Goal: Information Seeking & Learning: Learn about a topic

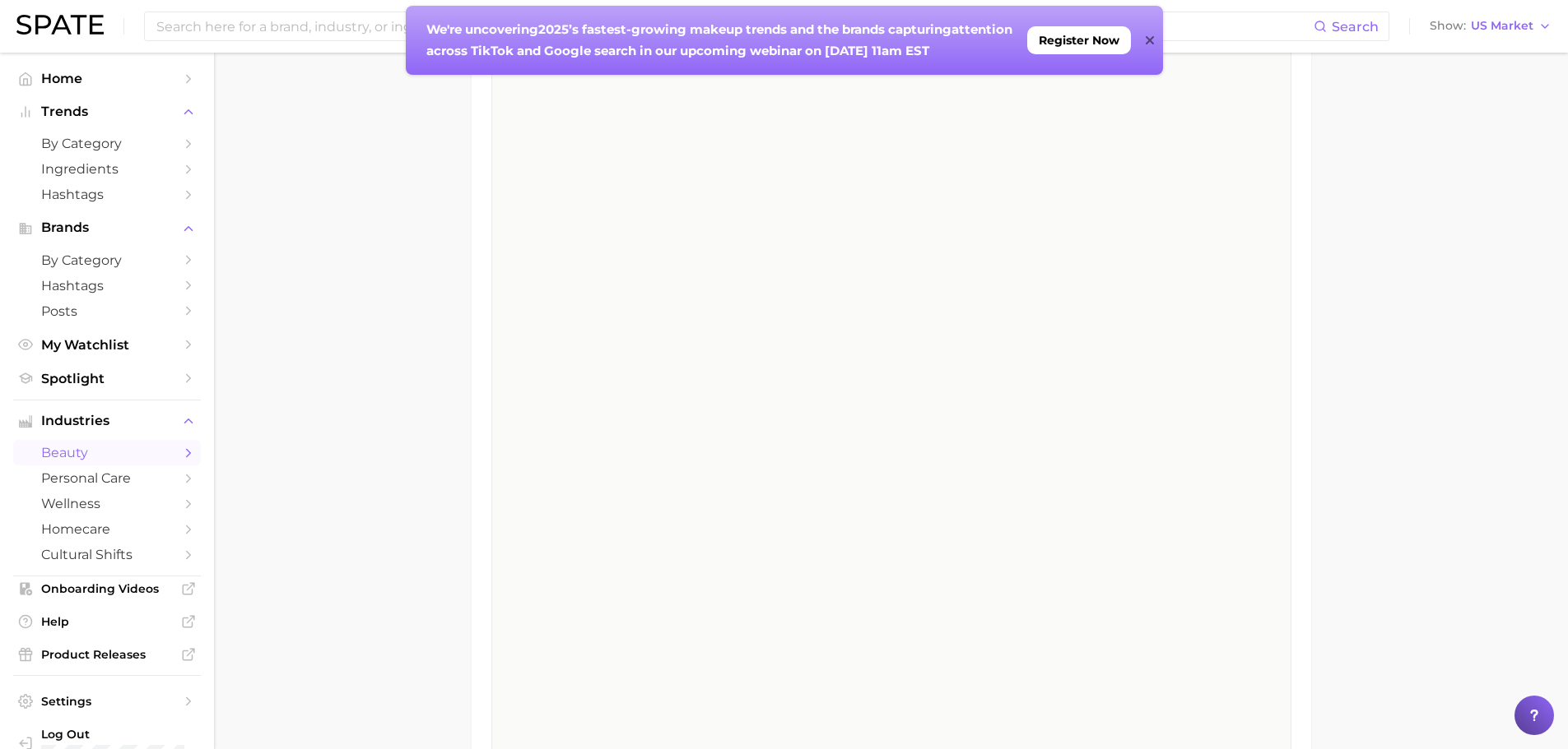
scroll to position [3207, 0]
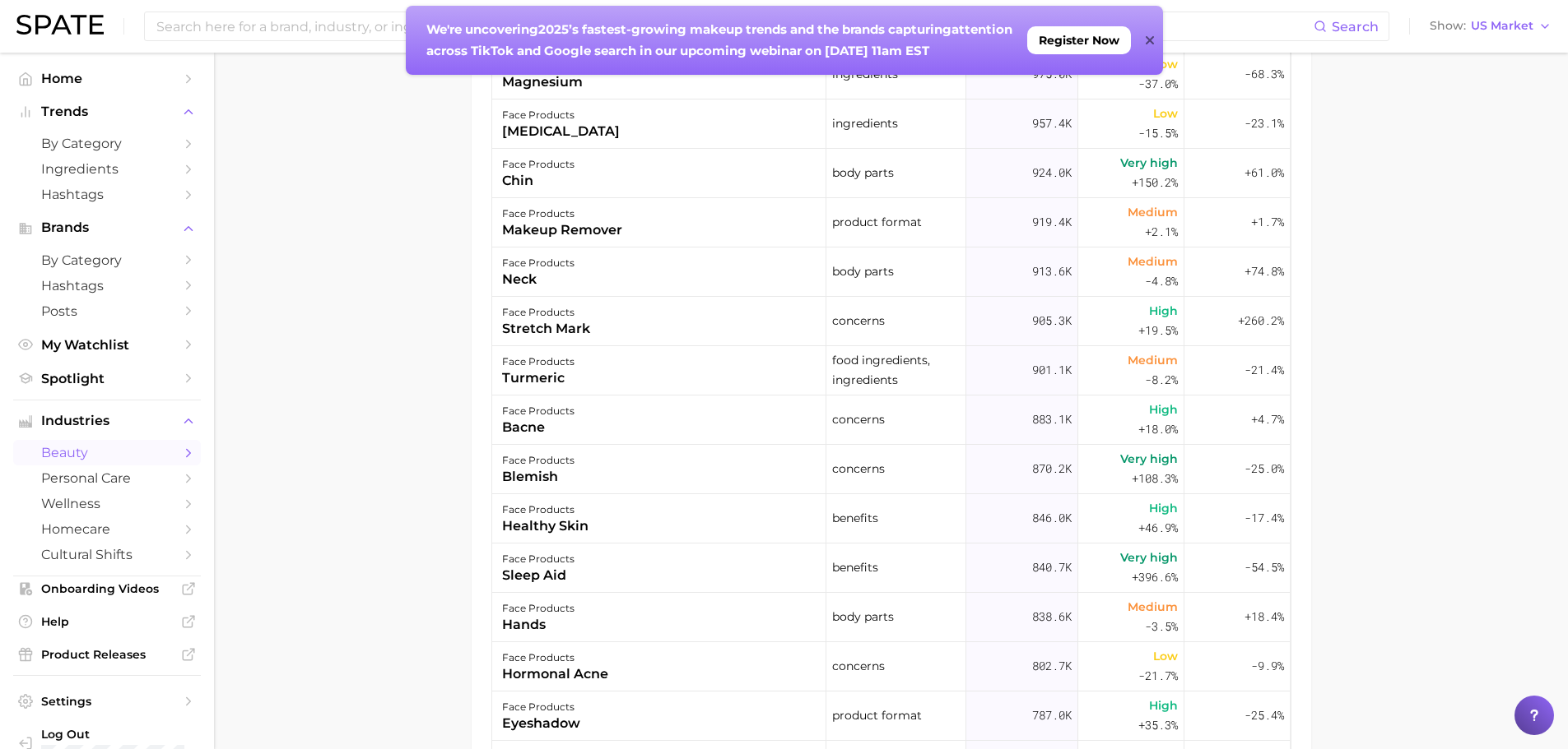
click at [184, 29] on input at bounding box center [734, 27] width 1159 height 28
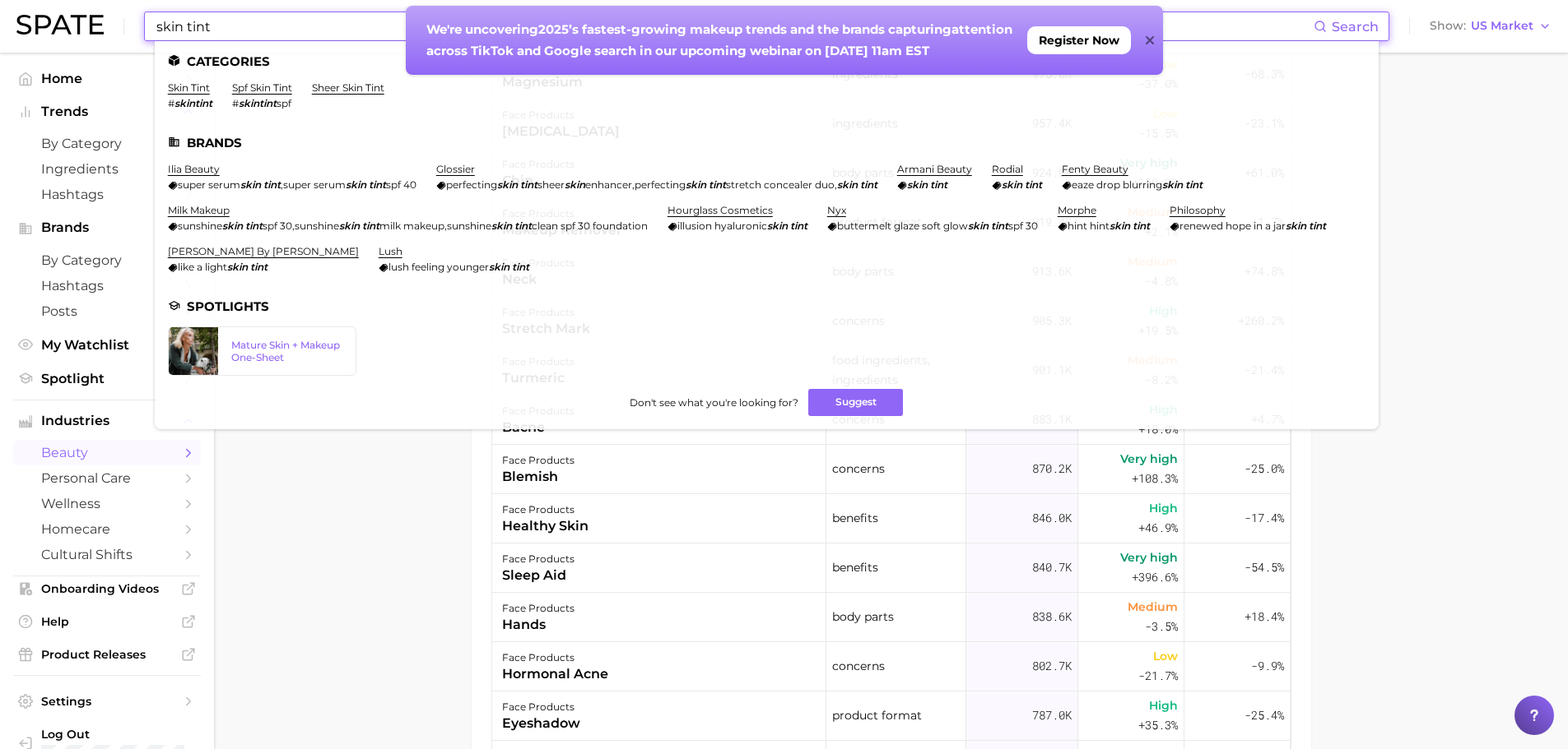
type input "skin tint"
click at [176, 92] on link "skin tint" at bounding box center [189, 87] width 42 height 12
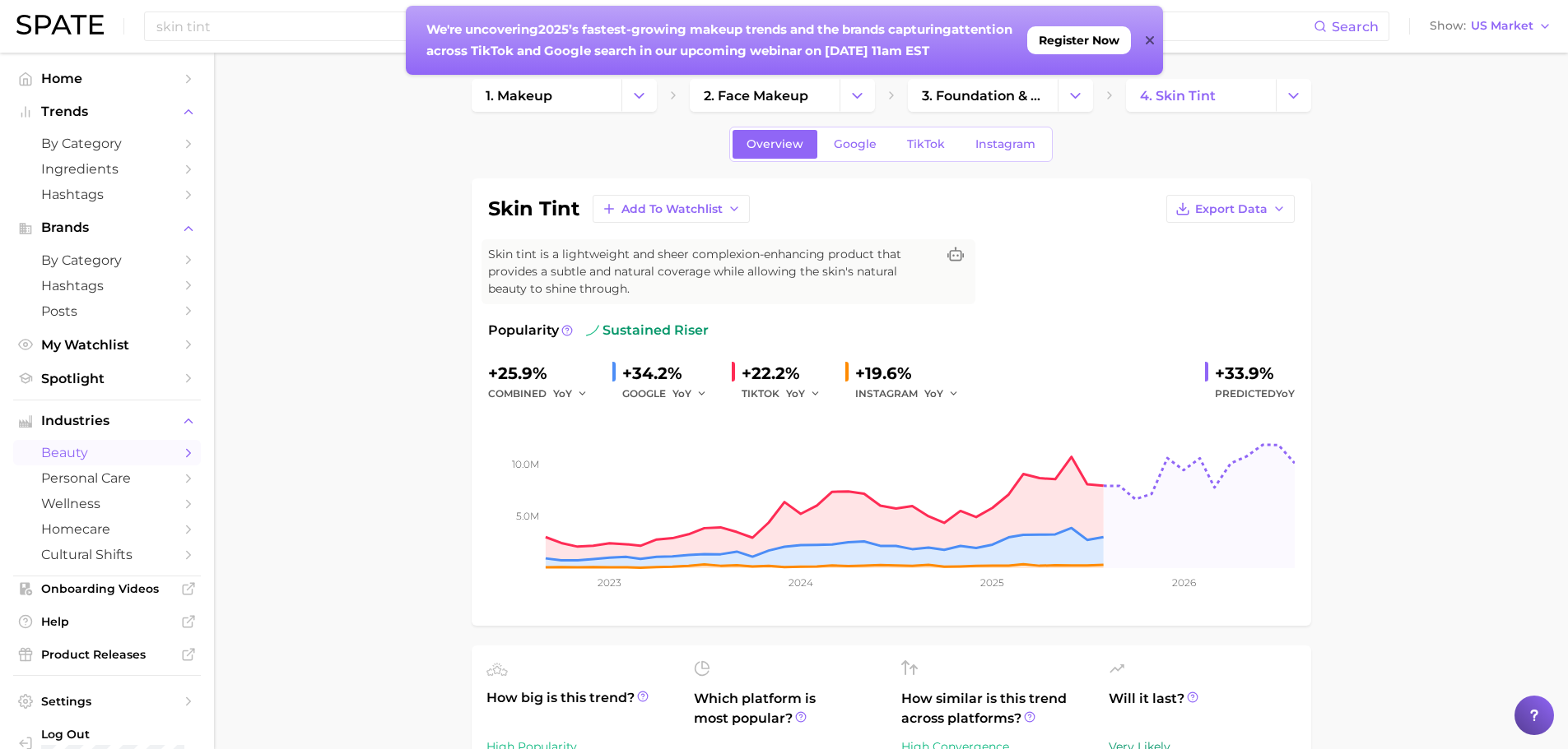
click at [97, 98] on ul "Home Trends by Category Ingredients Hashtags Brands by Category Hashtags Posts …" at bounding box center [107, 228] width 187 height 325
click at [92, 106] on span "Trends" at bounding box center [107, 112] width 132 height 15
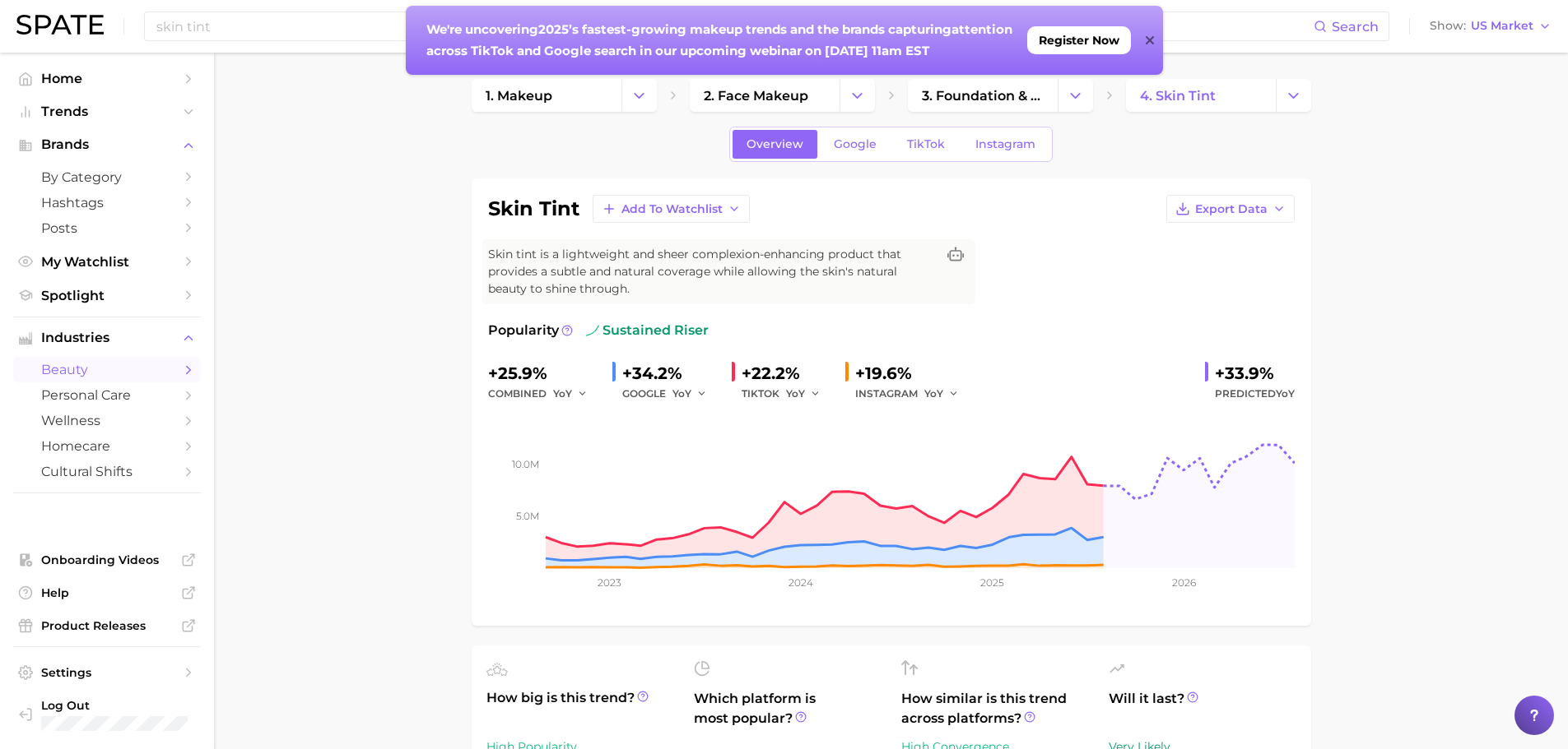
click at [91, 113] on span "Trends" at bounding box center [107, 112] width 132 height 15
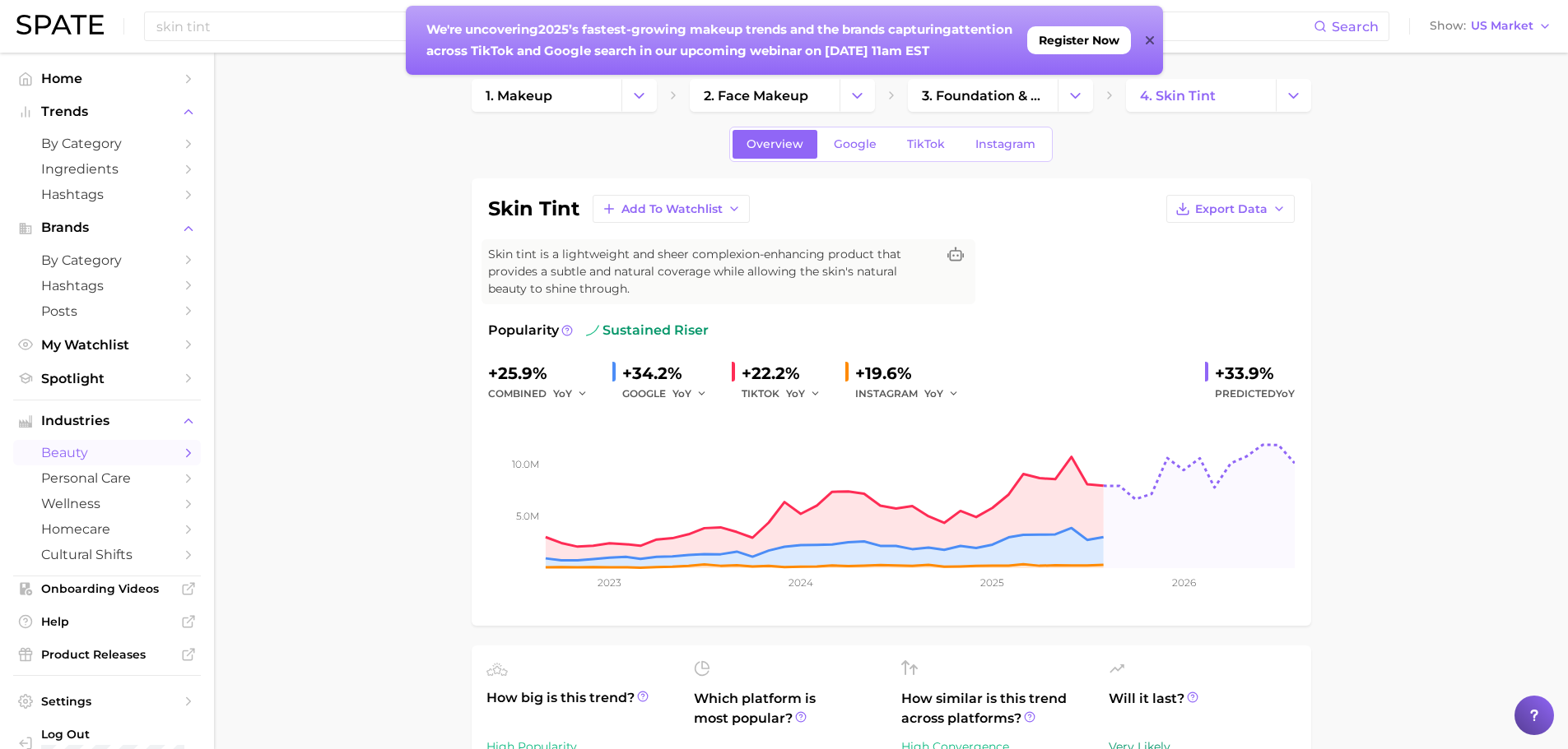
click at [108, 384] on span "Spotlight" at bounding box center [107, 379] width 132 height 16
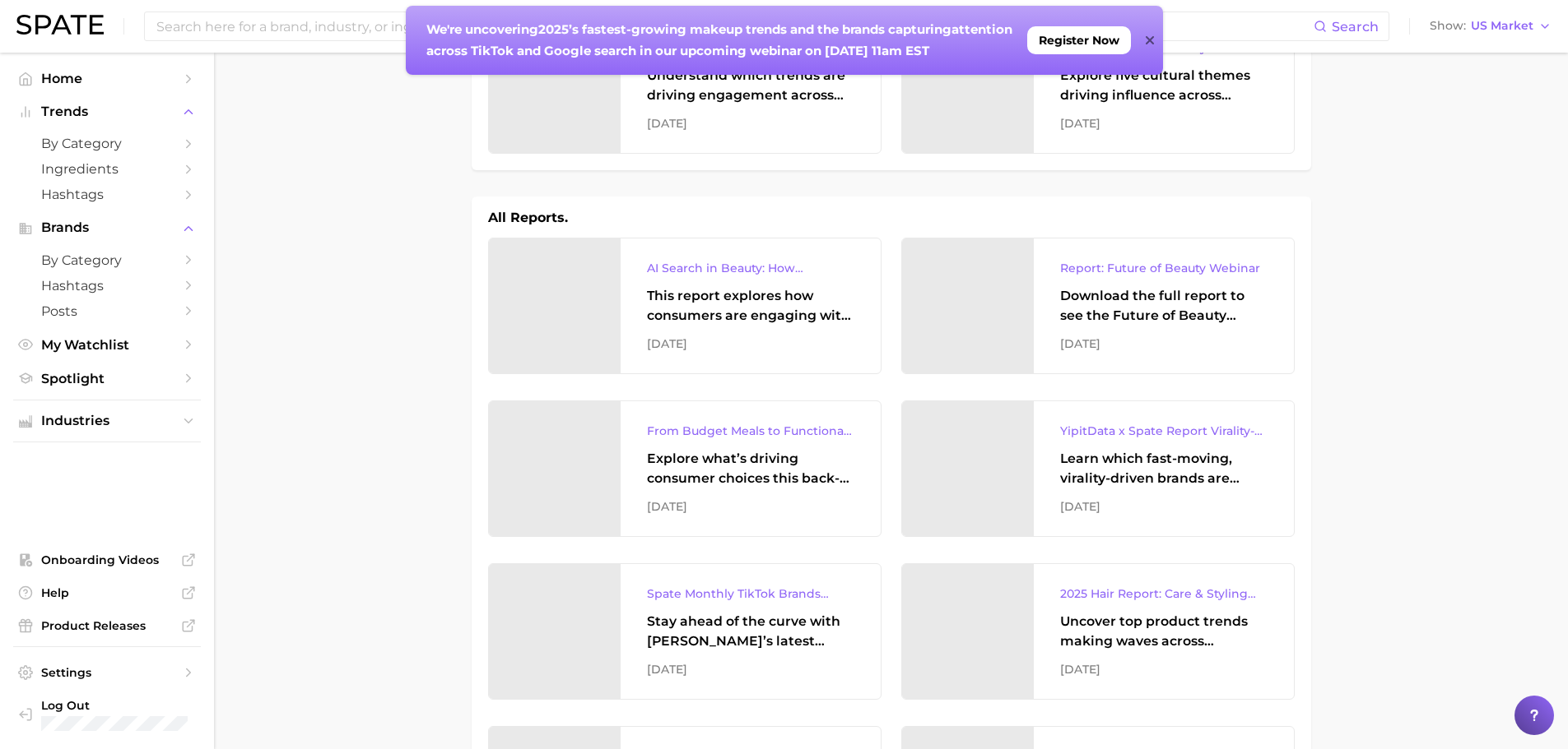
scroll to position [246, 0]
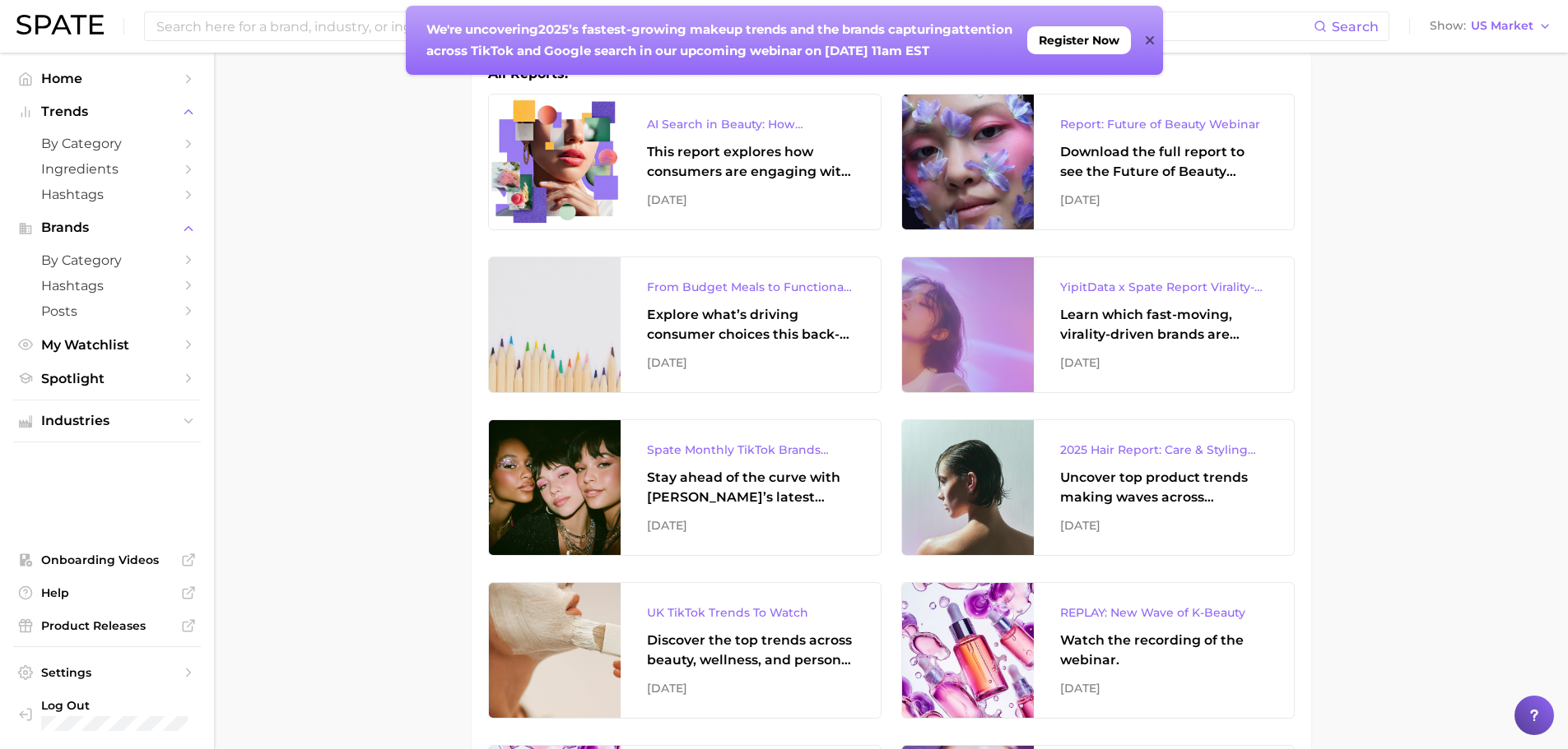
drag, startPoint x: 647, startPoint y: 65, endPoint x: 1028, endPoint y: 715, distance: 753.4
drag, startPoint x: 1028, startPoint y: 715, endPoint x: 436, endPoint y: 632, distance: 597.8
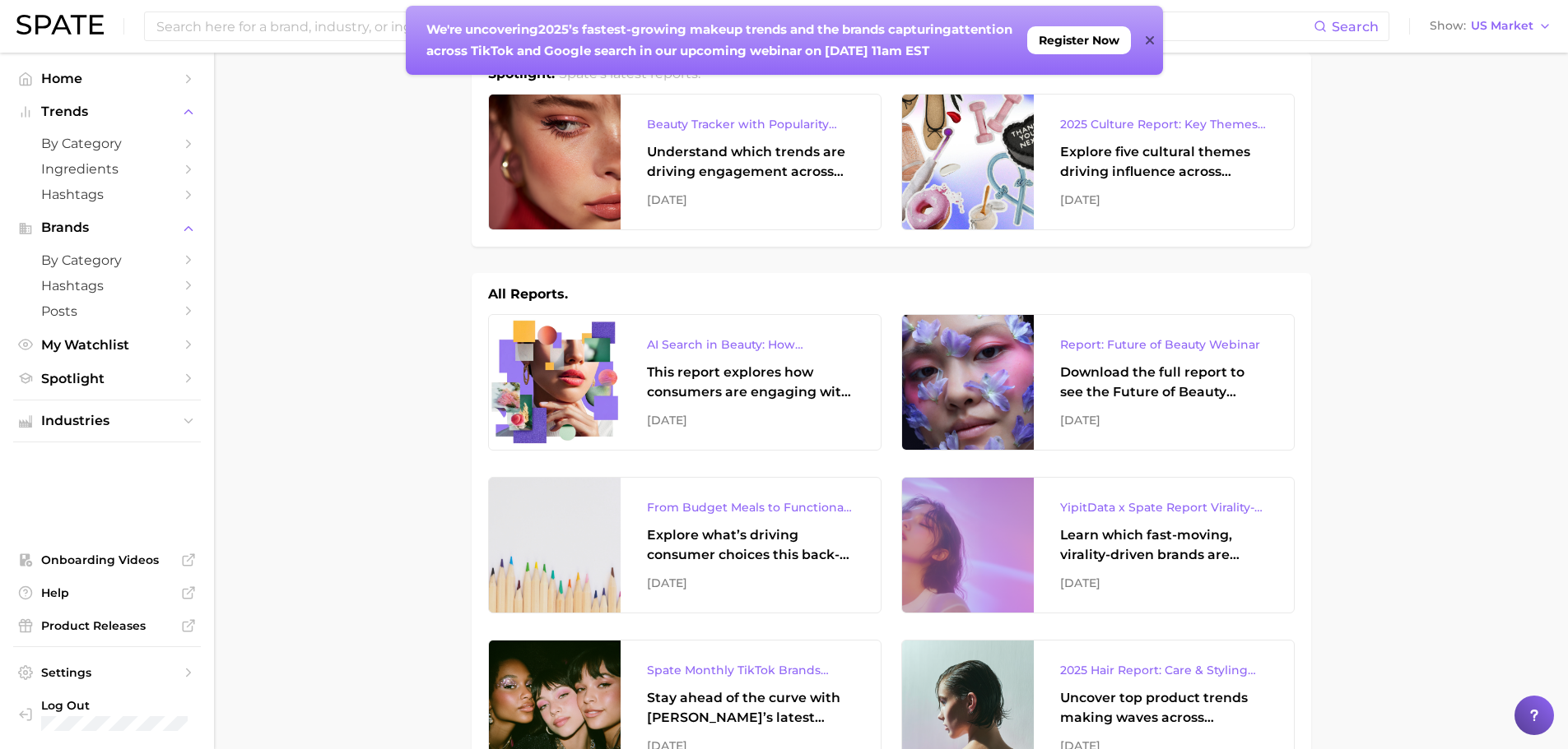
scroll to position [0, 0]
